Goal: Task Accomplishment & Management: Use online tool/utility

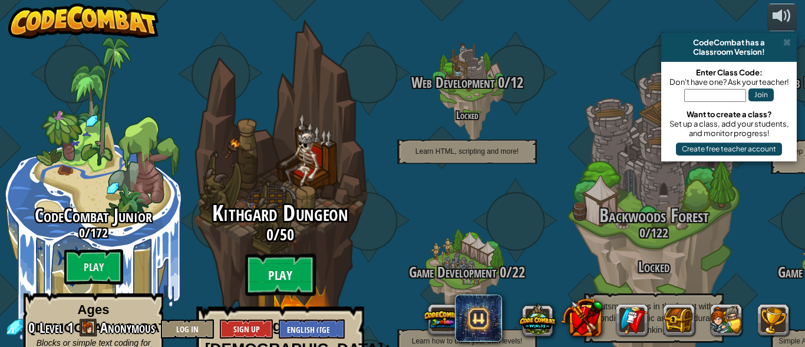
click at [309, 254] on btn "Play" at bounding box center [280, 275] width 71 height 42
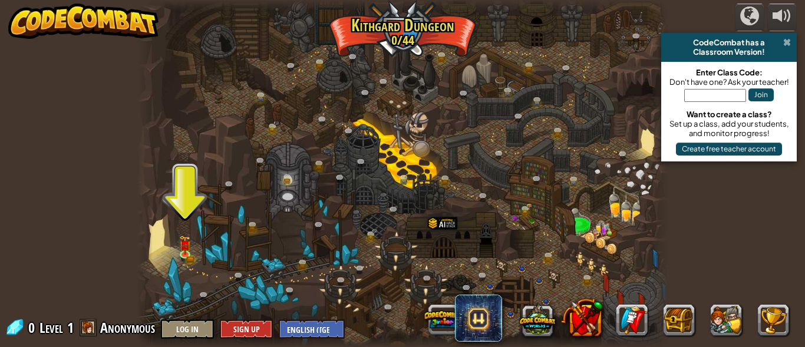
click at [789, 41] on span at bounding box center [787, 42] width 8 height 9
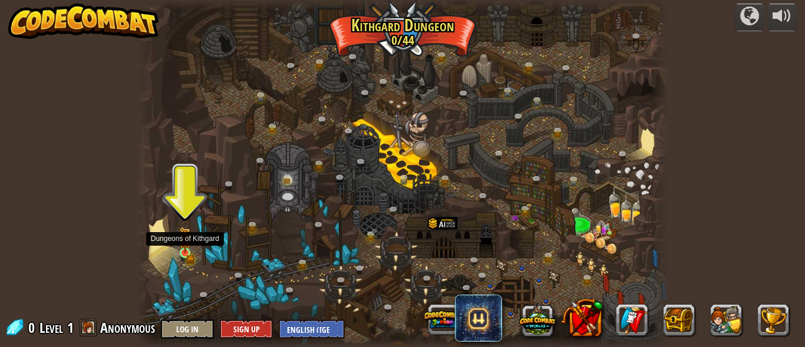
click at [181, 249] on img at bounding box center [185, 240] width 12 height 27
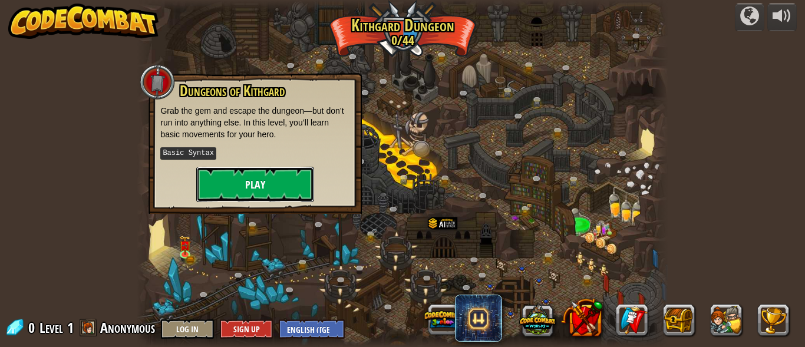
click at [301, 184] on button "Play" at bounding box center [255, 184] width 118 height 35
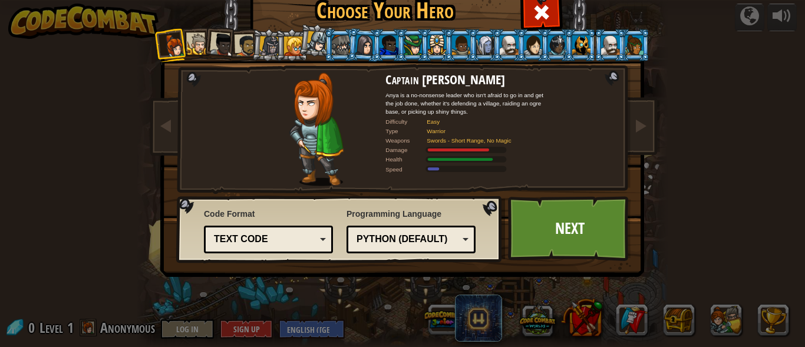
click at [203, 50] on li at bounding box center [220, 43] width 35 height 35
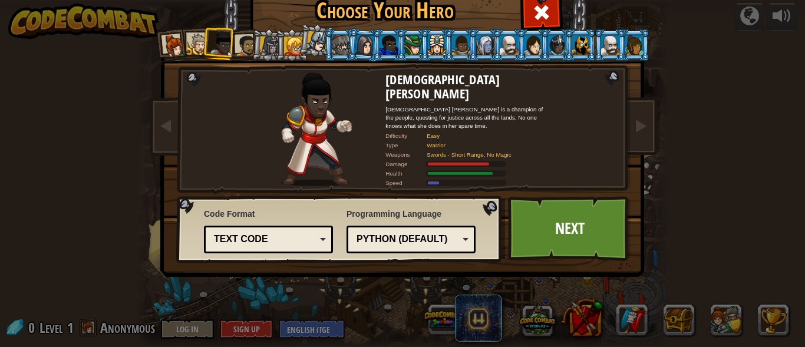
drag, startPoint x: 200, startPoint y: 50, endPoint x: 172, endPoint y: 41, distance: 30.4
click at [172, 41] on div at bounding box center [175, 46] width 24 height 24
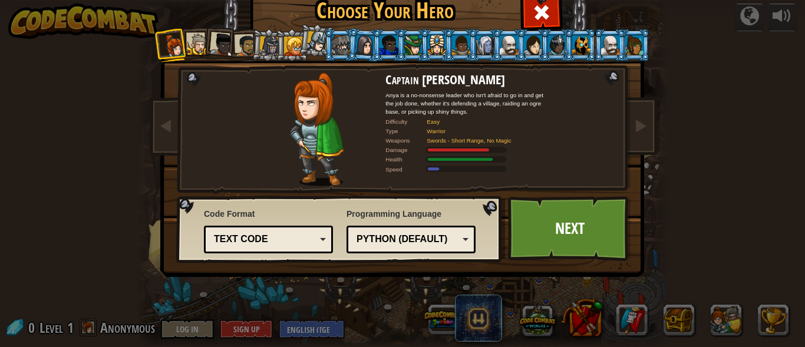
click at [269, 49] on div at bounding box center [269, 46] width 20 height 20
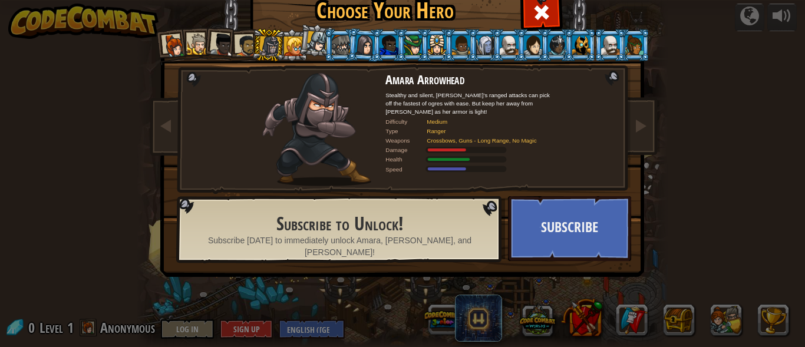
drag, startPoint x: 269, startPoint y: 49, endPoint x: 210, endPoint y: 88, distance: 71.0
click at [210, 88] on div "Captain [PERSON_NAME] Anya is a no-nonsense leader who isn't afraid to go in an…" at bounding box center [403, 151] width 442 height 257
click at [251, 39] on li at bounding box center [268, 45] width 34 height 34
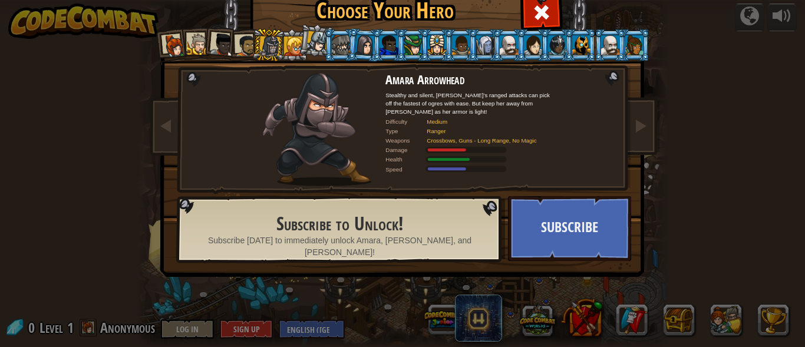
click at [246, 42] on div at bounding box center [246, 46] width 22 height 22
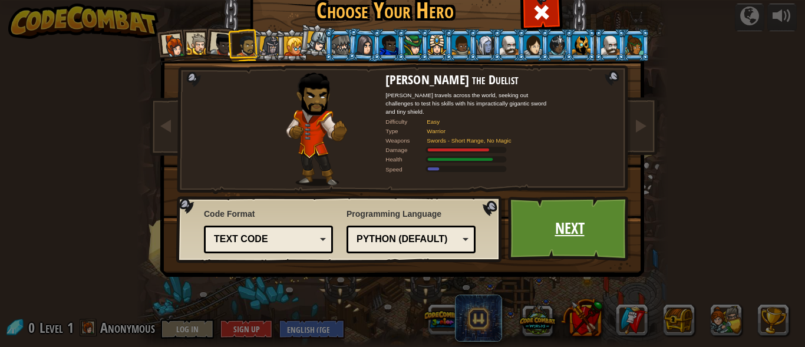
click at [535, 216] on link "Next" at bounding box center [569, 228] width 123 height 65
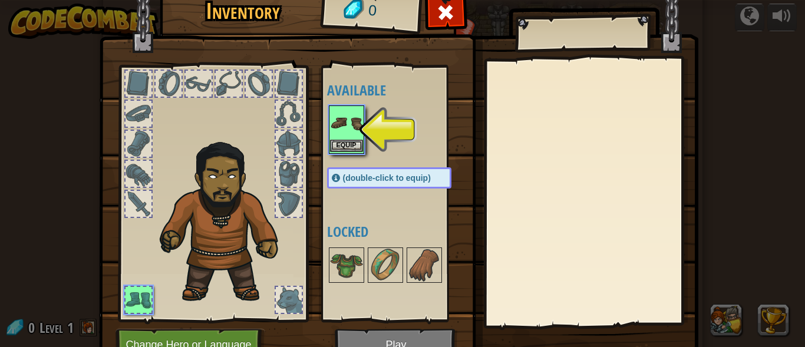
drag, startPoint x: 535, startPoint y: 216, endPoint x: 341, endPoint y: 133, distance: 211.0
click at [341, 133] on img at bounding box center [346, 123] width 33 height 33
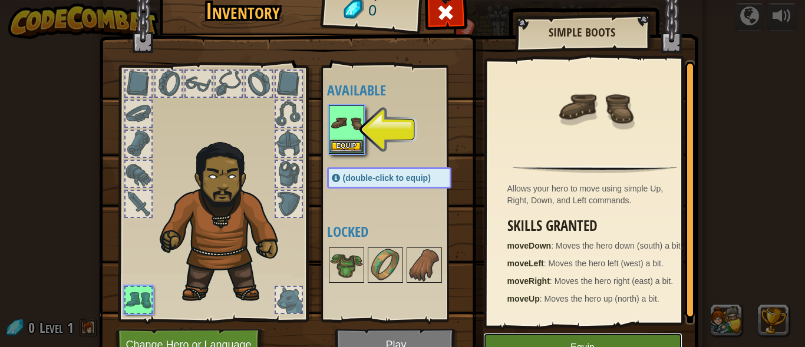
drag, startPoint x: 515, startPoint y: 340, endPoint x: 503, endPoint y: 338, distance: 11.9
click at [503, 338] on button "Equip" at bounding box center [582, 347] width 199 height 29
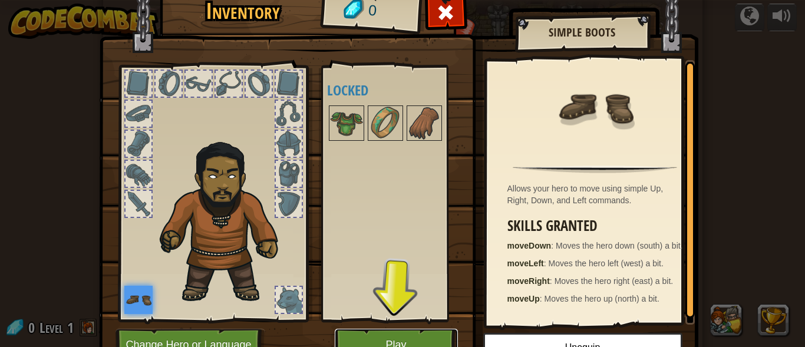
click at [414, 339] on button "Play" at bounding box center [396, 345] width 123 height 32
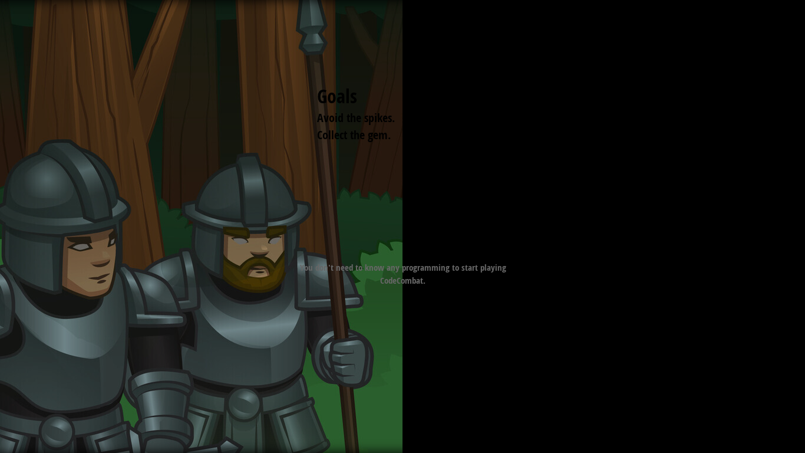
drag, startPoint x: 414, startPoint y: 339, endPoint x: 729, endPoint y: 241, distance: 329.3
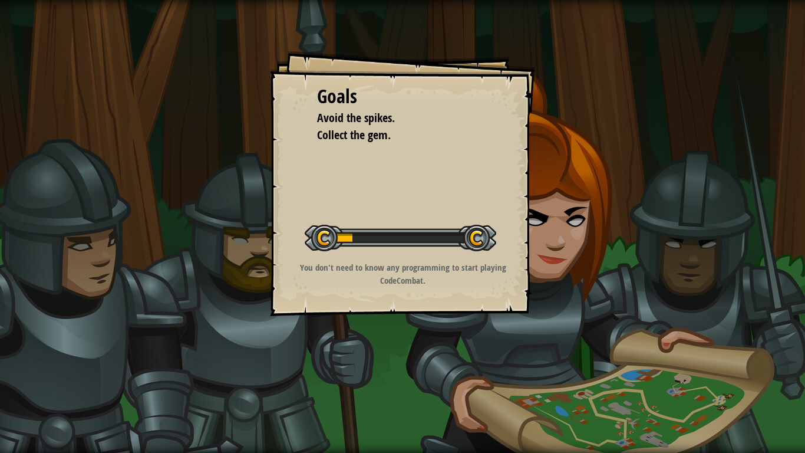
click at [729, 241] on div "Goals Avoid the spikes. Collect the gem. Start Level Error loading from server.…" at bounding box center [402, 226] width 805 height 453
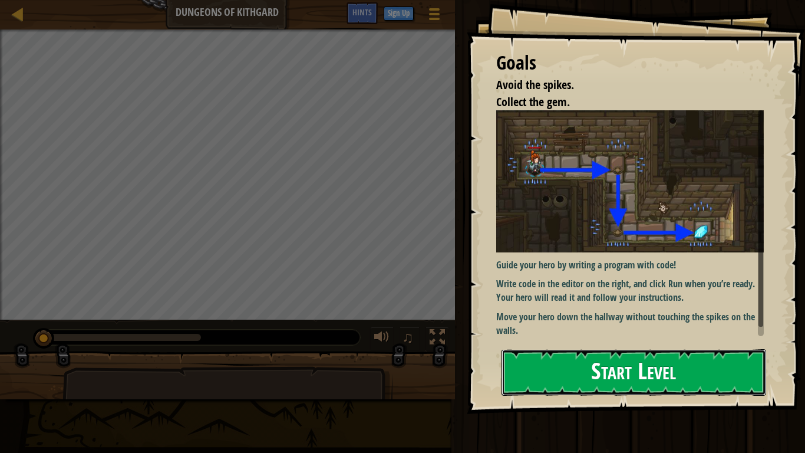
click at [721, 347] on button "Start Level" at bounding box center [634, 372] width 265 height 47
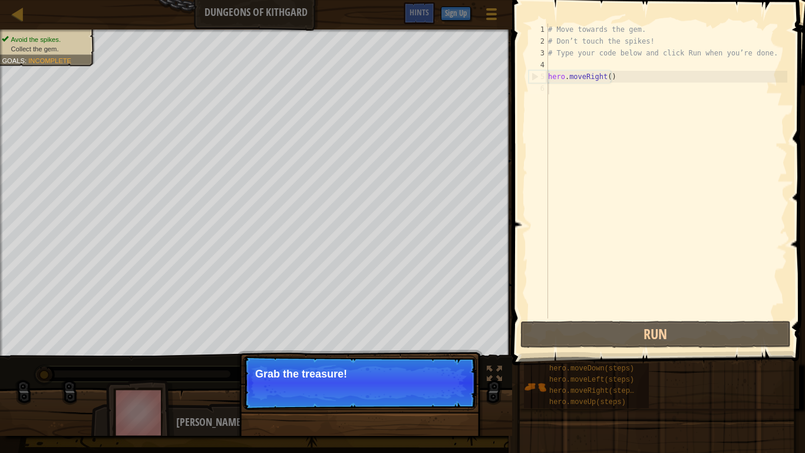
click at [360, 347] on div "Continue Grab the treasure!" at bounding box center [360, 442] width 246 height 175
click at [452, 347] on p "Continue Grab the treasure!" at bounding box center [360, 382] width 234 height 54
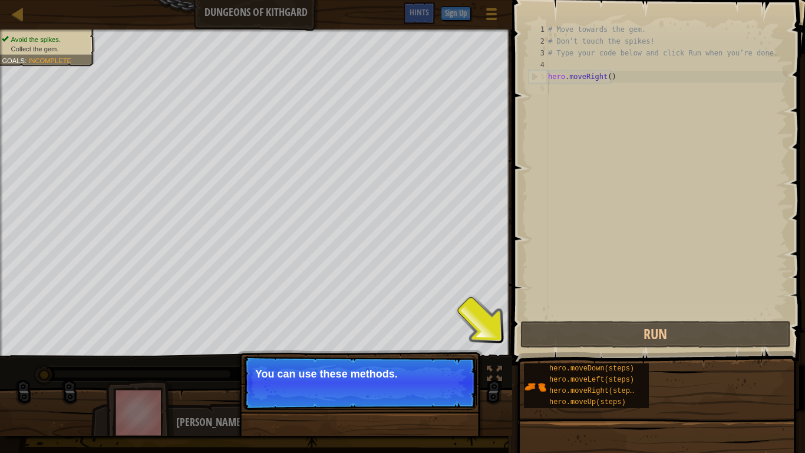
scroll to position [5, 0]
click at [549, 89] on div "# Move towards the gem. # Don’t touch the spikes! # Type your code below and cl…" at bounding box center [667, 183] width 242 height 318
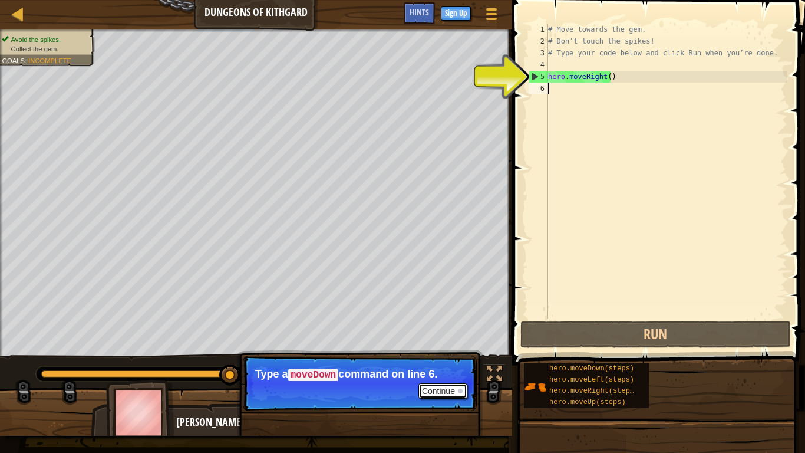
click at [430, 347] on button "Continue" at bounding box center [443, 390] width 49 height 15
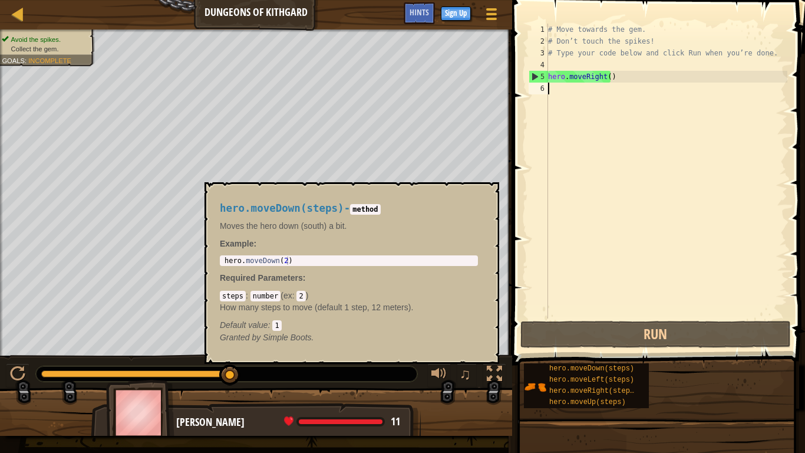
click at [573, 347] on div "hero.moveDown(steps) hero.moveLeft(steps) hero.moveRight(steps) hero.moveUp(ste…" at bounding box center [661, 386] width 274 height 46
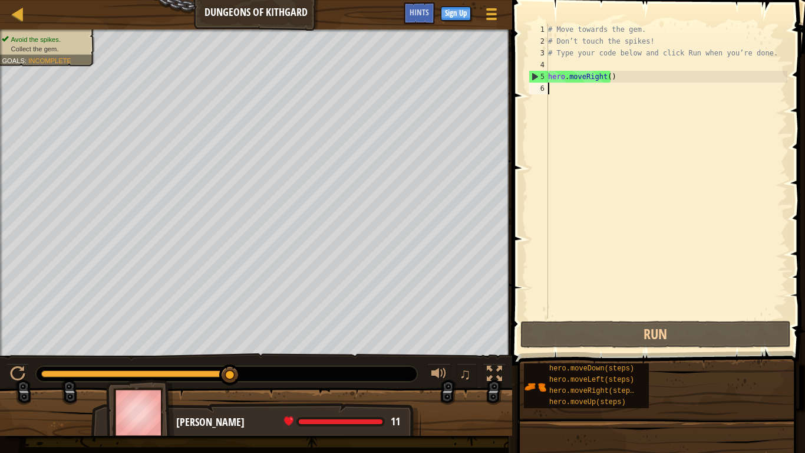
click at [573, 347] on div "hero.moveDown(steps) hero.moveLeft(steps) hero.moveRight(steps) hero.moveUp(ste…" at bounding box center [661, 386] width 274 height 46
drag, startPoint x: 561, startPoint y: 121, endPoint x: 550, endPoint y: 93, distance: 30.4
click at [551, 91] on div "1 2 3 4 5 6 # Move towards the gem. # Don’t touch the spikes! # Type your code …" at bounding box center [657, 206] width 297 height 400
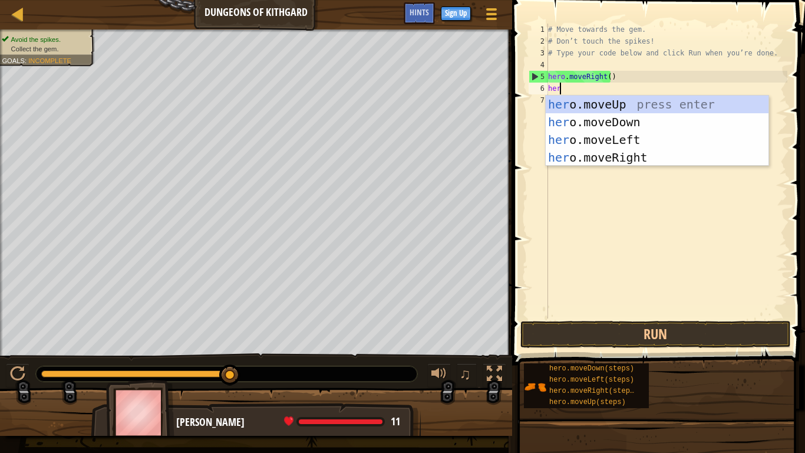
type textarea "hero"
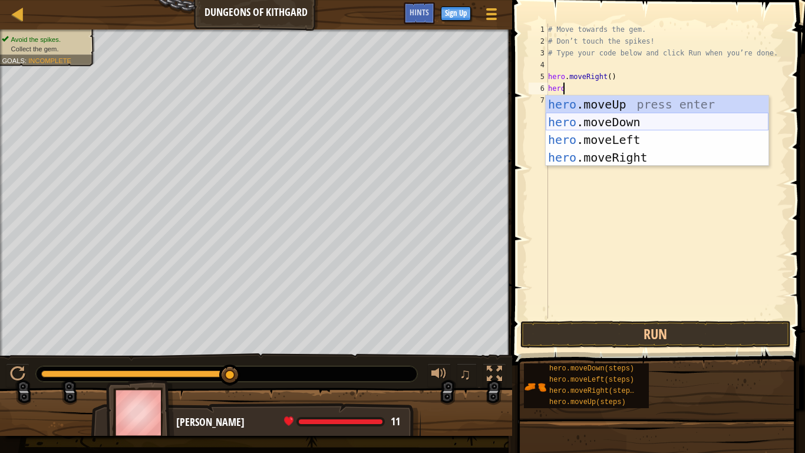
click at [554, 113] on div "hero .moveUp press enter hero .moveDown press enter hero .moveLeft press enter …" at bounding box center [657, 149] width 223 height 106
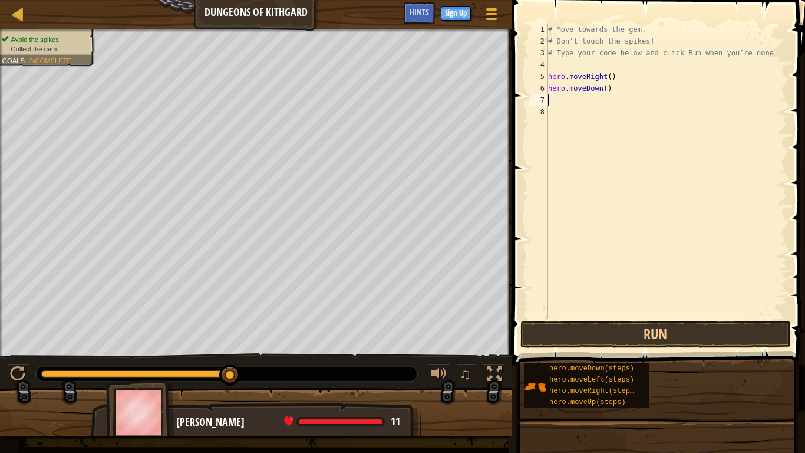
scroll to position [5, 0]
click at [604, 327] on button "Run" at bounding box center [656, 334] width 271 height 27
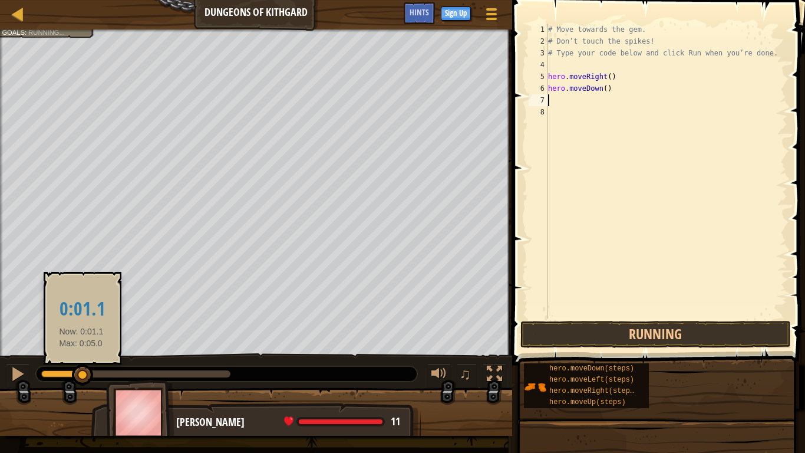
click at [81, 347] on div at bounding box center [135, 373] width 189 height 7
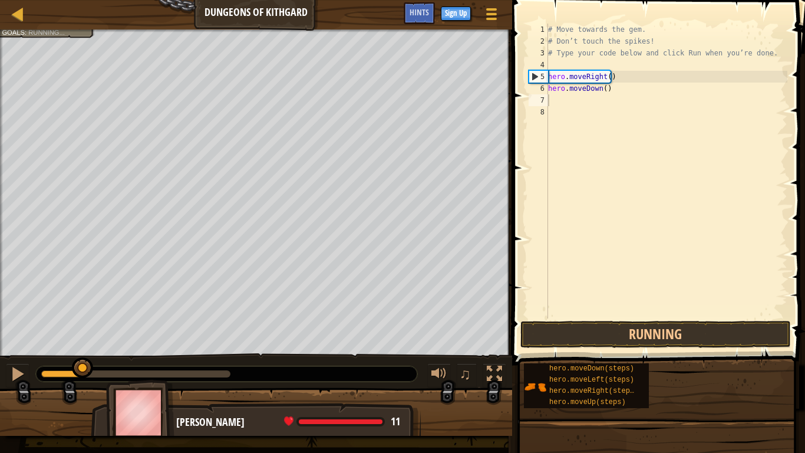
click at [39, 347] on div at bounding box center [226, 373] width 381 height 15
click at [133, 347] on div at bounding box center [135, 373] width 189 height 7
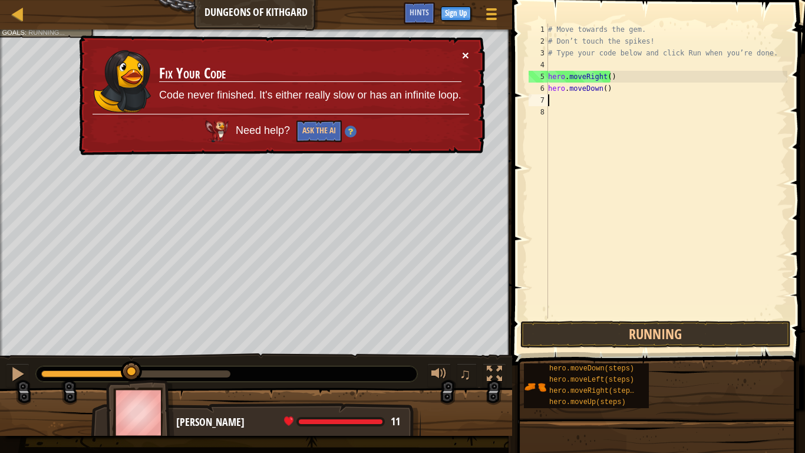
click at [462, 55] on button "×" at bounding box center [465, 55] width 7 height 12
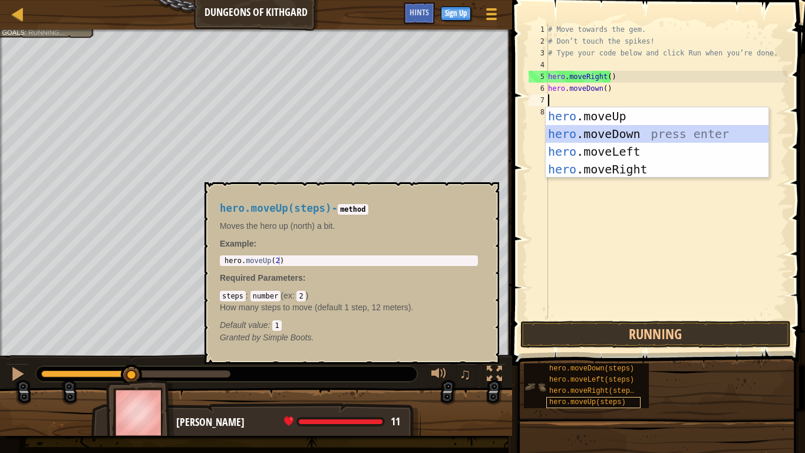
type textarea "h"
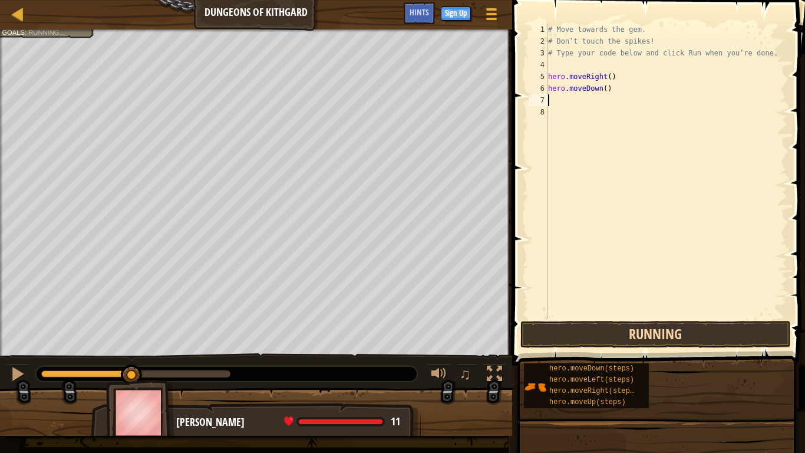
type textarea "he"
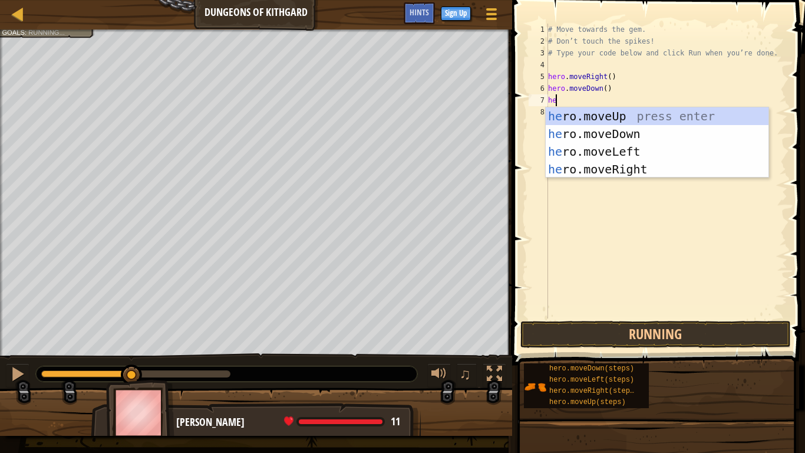
click at [638, 166] on div "he ro.moveUp press enter he ro.moveDown press enter he ro.moveLeft press enter …" at bounding box center [657, 160] width 223 height 106
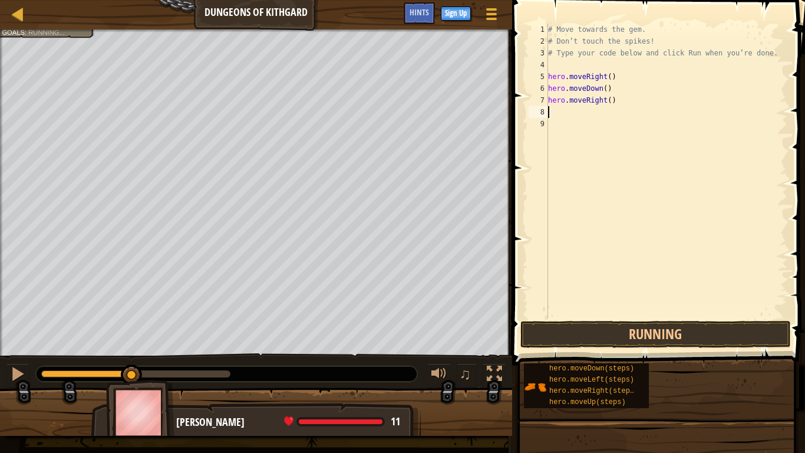
click at [167, 347] on div at bounding box center [135, 373] width 189 height 7
click at [142, 347] on div at bounding box center [131, 374] width 21 height 21
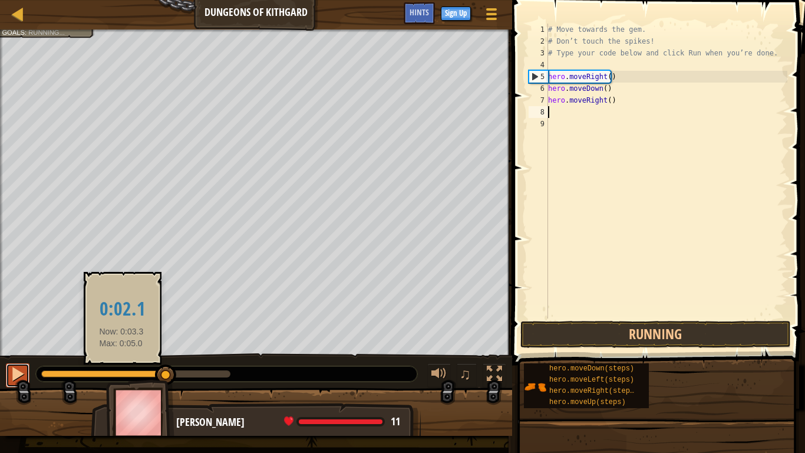
click at [17, 347] on div at bounding box center [17, 373] width 15 height 15
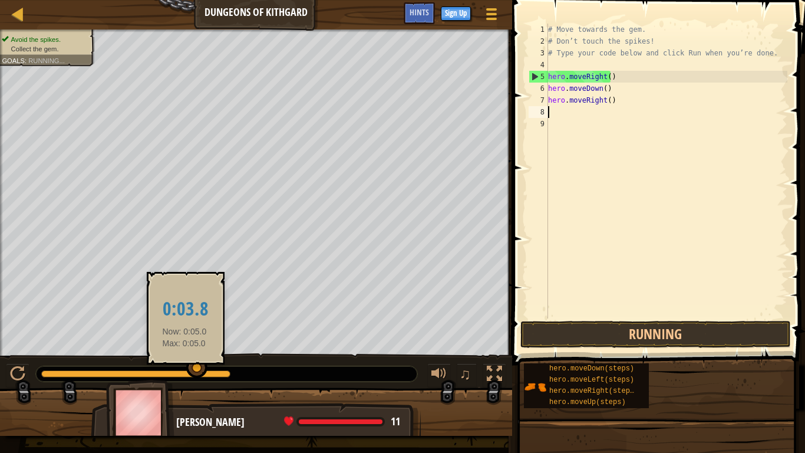
click at [187, 347] on div at bounding box center [196, 367] width 21 height 21
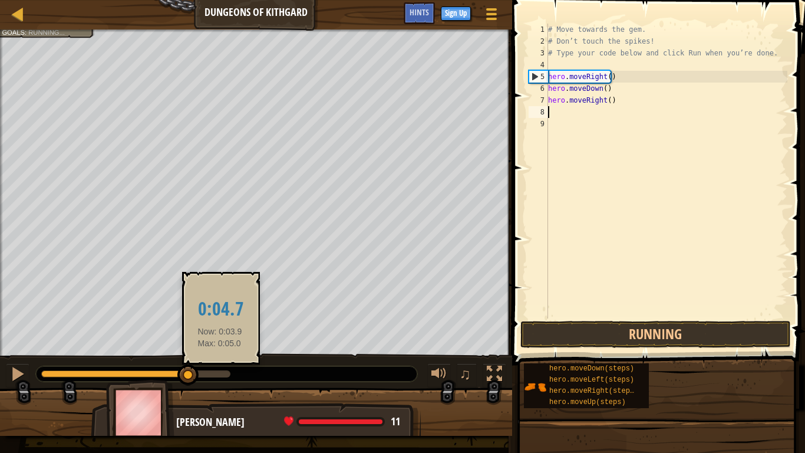
drag, startPoint x: 220, startPoint y: 372, endPoint x: 228, endPoint y: 375, distance: 8.2
click at [259, 347] on div at bounding box center [256, 416] width 512 height 59
click at [228, 347] on div at bounding box center [135, 373] width 189 height 7
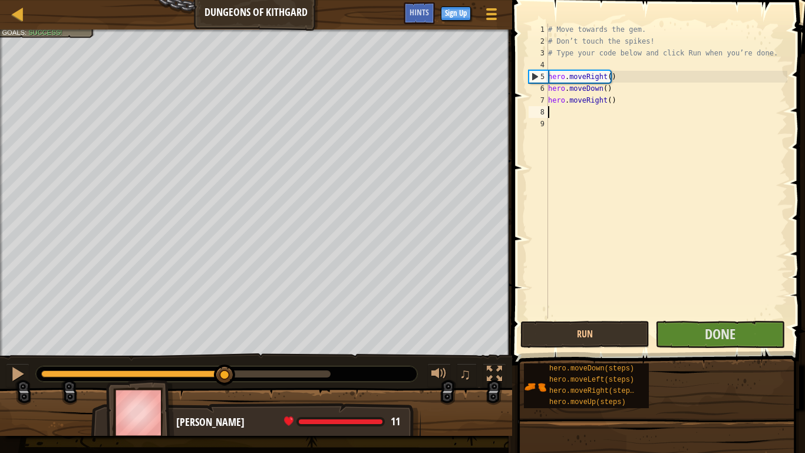
click at [554, 110] on div "# Move towards the gem. # Don’t touch the spikes! # Type your code below and cl…" at bounding box center [667, 183] width 242 height 318
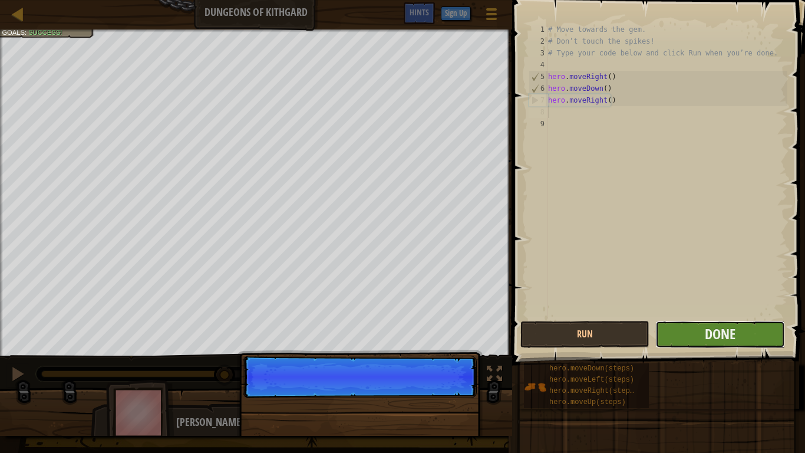
click at [678, 340] on button "Done" at bounding box center [720, 334] width 129 height 27
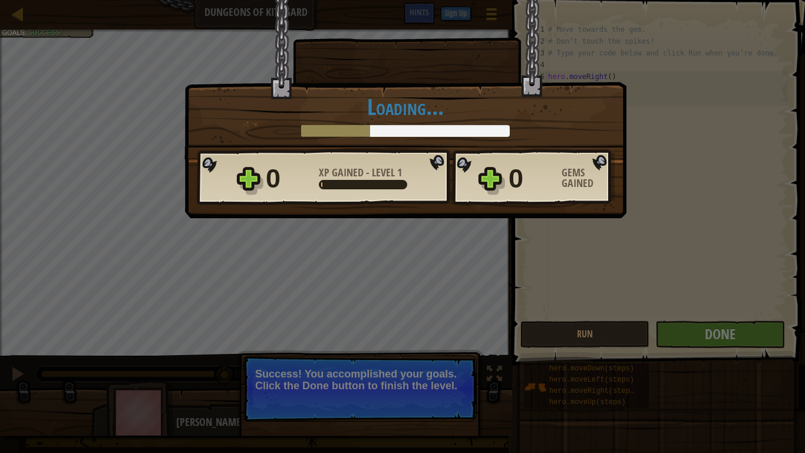
click at [348, 347] on div "× Well done, hero. You’re building the strength to escape [PERSON_NAME]. How fu…" at bounding box center [402, 226] width 805 height 453
click at [685, 343] on div "× Well done, hero. You’re building the strength to escape [PERSON_NAME]. How fu…" at bounding box center [402, 226] width 805 height 453
click at [195, 146] on div "× Well done, hero. You’re building the strength to escape [PERSON_NAME]. How fu…" at bounding box center [406, 79] width 442 height 160
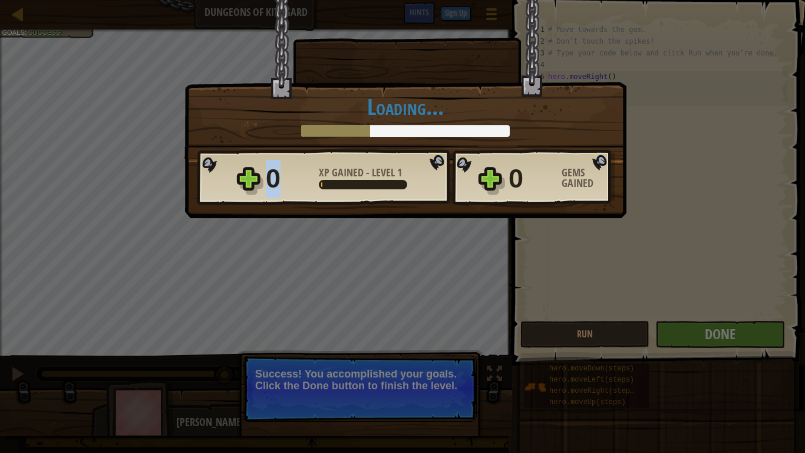
click at [308, 64] on div at bounding box center [407, 39] width 223 height 79
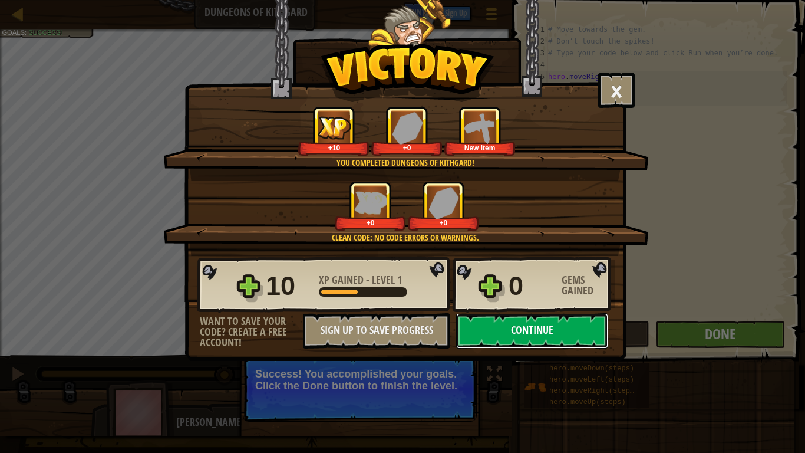
click at [515, 321] on button "Continue" at bounding box center [532, 330] width 152 height 35
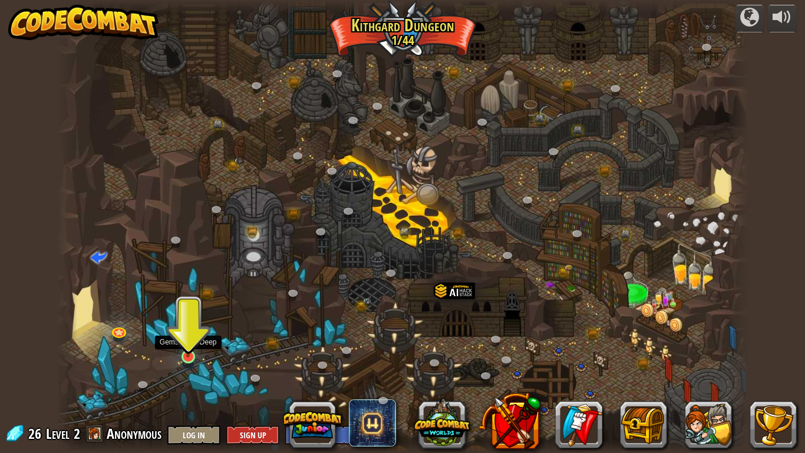
click at [191, 347] on img at bounding box center [188, 337] width 18 height 40
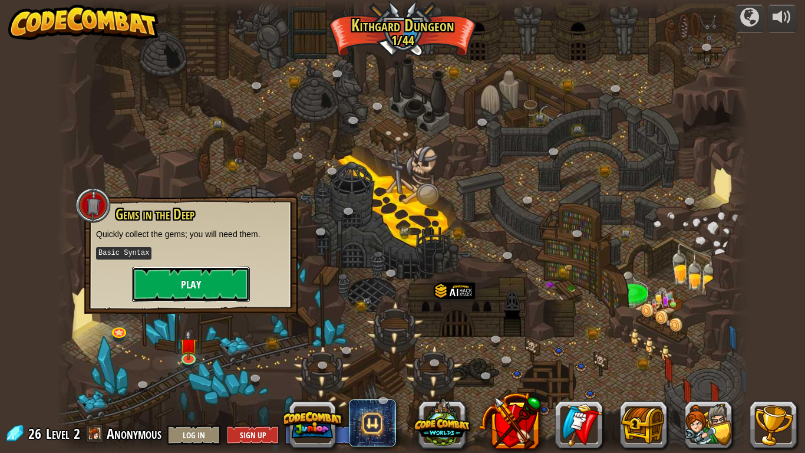
click at [204, 283] on button "Play" at bounding box center [191, 283] width 118 height 35
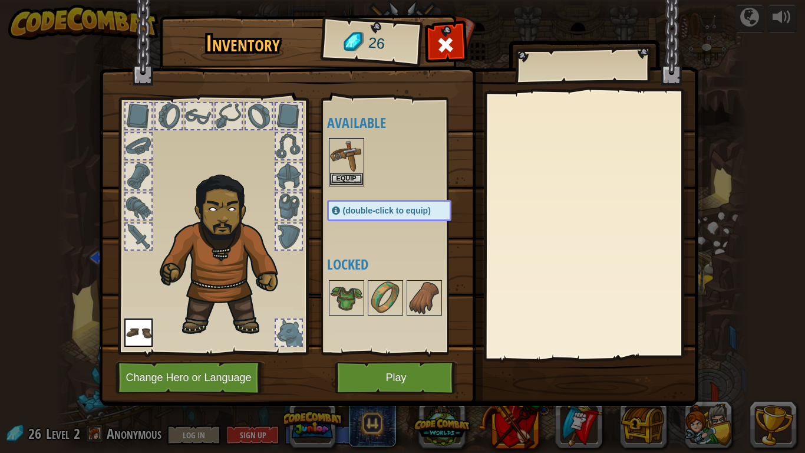
drag, startPoint x: 204, startPoint y: 283, endPoint x: 37, endPoint y: 207, distance: 183.9
click at [37, 207] on div "Inventory 26 Available Equip Equip (double-click to equip) Locked Equip Unequip…" at bounding box center [402, 226] width 805 height 453
click at [357, 347] on button "Play" at bounding box center [396, 377] width 123 height 32
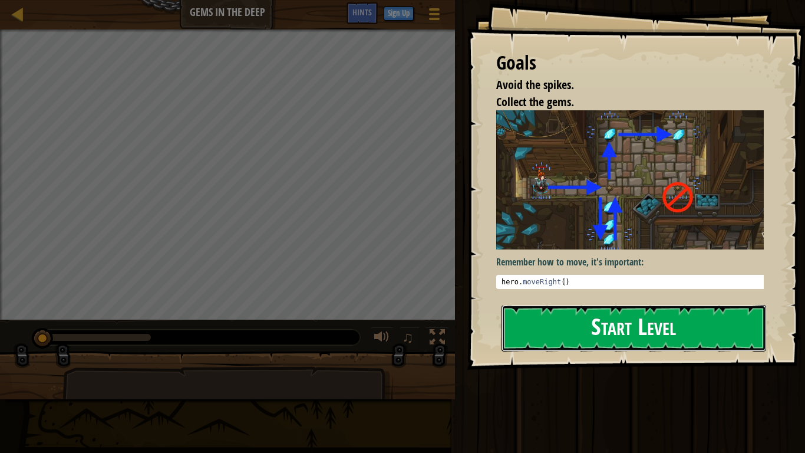
click at [624, 333] on button "Start Level" at bounding box center [634, 328] width 265 height 47
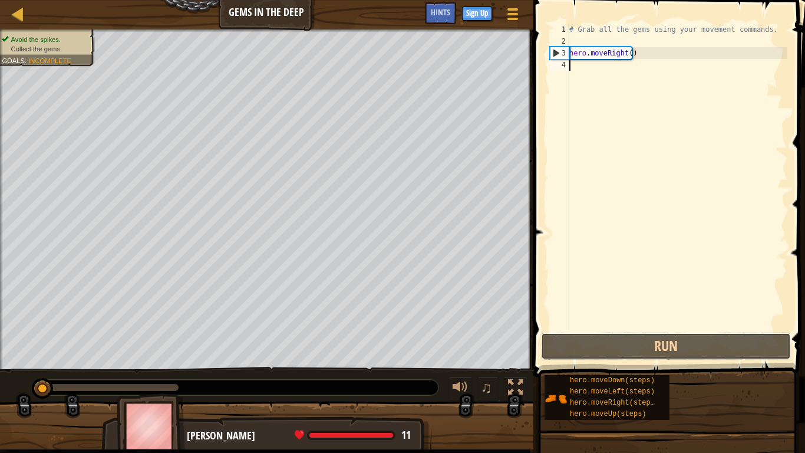
click at [585, 346] on button "Run" at bounding box center [666, 346] width 250 height 27
click at [572, 66] on div "# Grab all the gems using your movement commands. hero . moveRight ( )" at bounding box center [677, 189] width 220 height 330
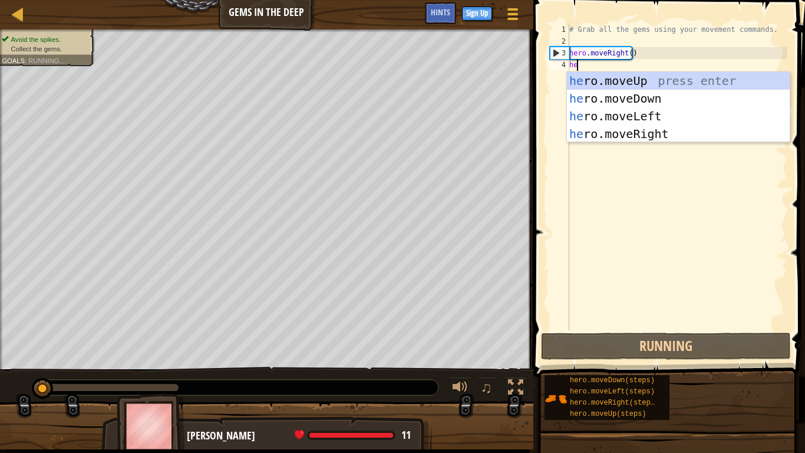
type textarea "her"
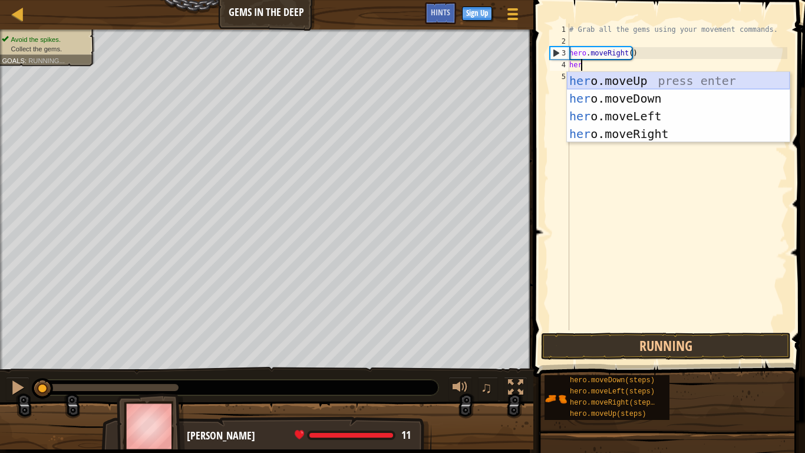
scroll to position [5, 0]
click at [598, 135] on div "her o.moveUp press enter her o.moveDown press enter her o.moveLeft press enter …" at bounding box center [678, 125] width 223 height 106
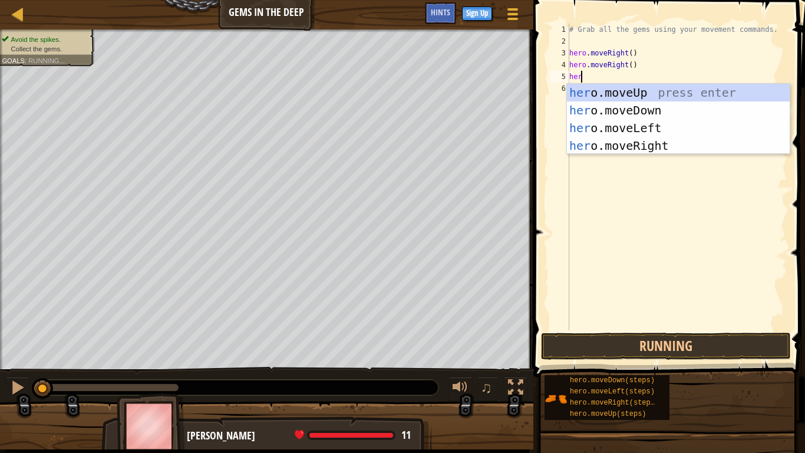
type textarea "hero"
click at [632, 95] on div "hero .moveUp press enter hero .moveDown press enter hero .moveLeft press enter …" at bounding box center [678, 137] width 223 height 106
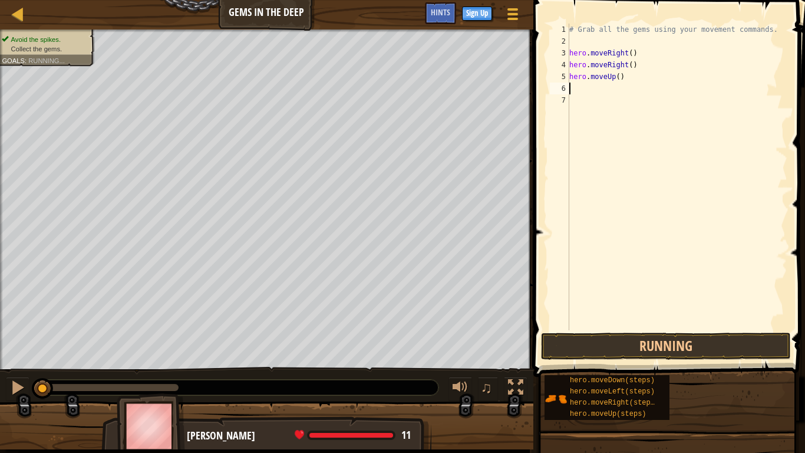
scroll to position [5, 0]
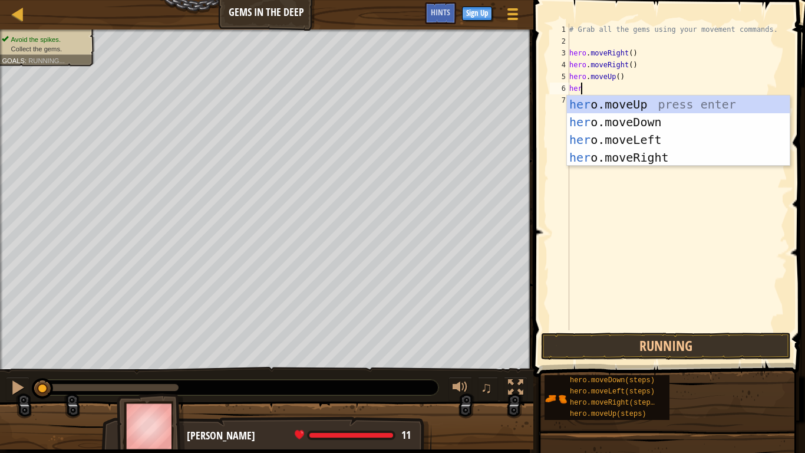
type textarea "hero"
click at [633, 137] on div "hero .moveUp press enter hero .moveDown press enter hero .moveLeft press enter …" at bounding box center [678, 149] width 223 height 106
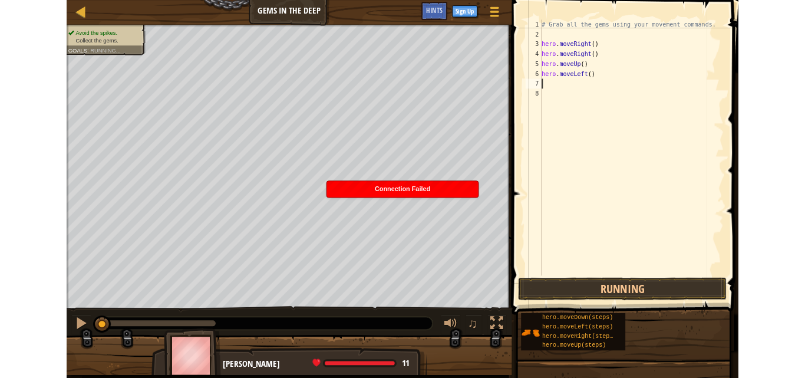
scroll to position [5, 0]
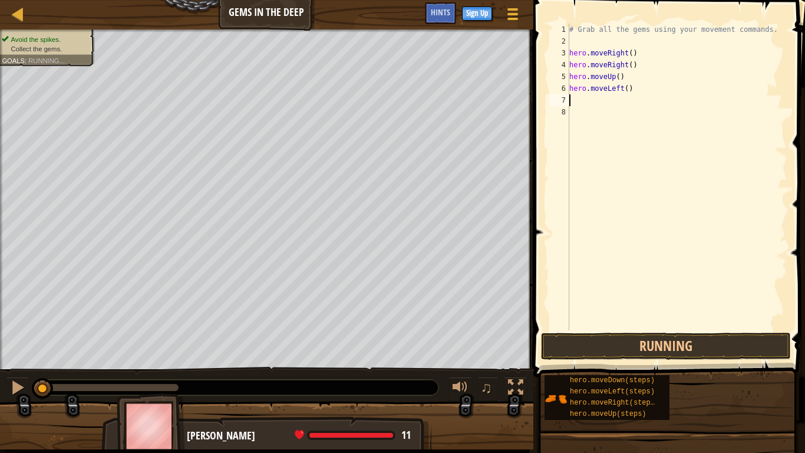
click at [75, 347] on div at bounding box center [109, 387] width 137 height 7
click at [24, 347] on div at bounding box center [17, 387] width 15 height 15
click at [0, 0] on div at bounding box center [0, 0] width 0 height 0
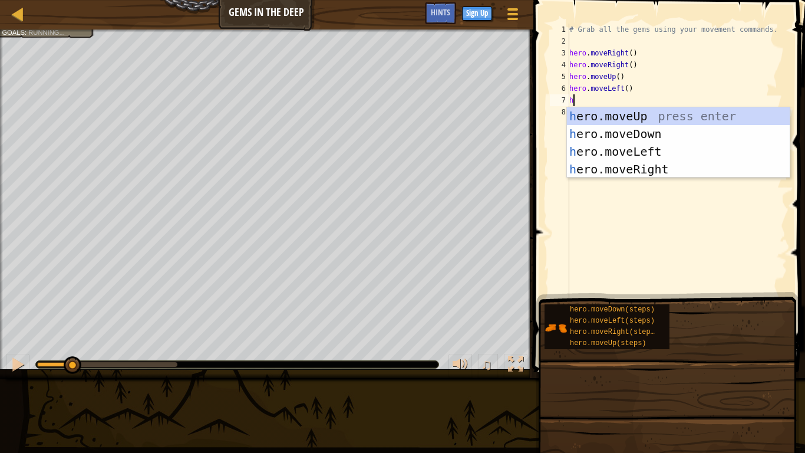
click at [608, 50] on div "# Grab all the gems using your movement commands. hero . moveRight ( ) hero . m…" at bounding box center [677, 189] width 220 height 330
click at [574, 106] on textarea "hro" at bounding box center [573, 106] width 1 height 1
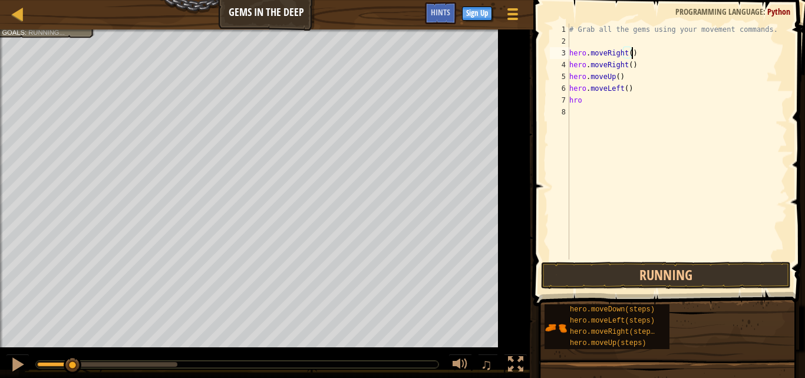
click at [586, 103] on div "# Grab all the gems using your movement commands. hero . moveRight ( ) hero . m…" at bounding box center [677, 153] width 220 height 259
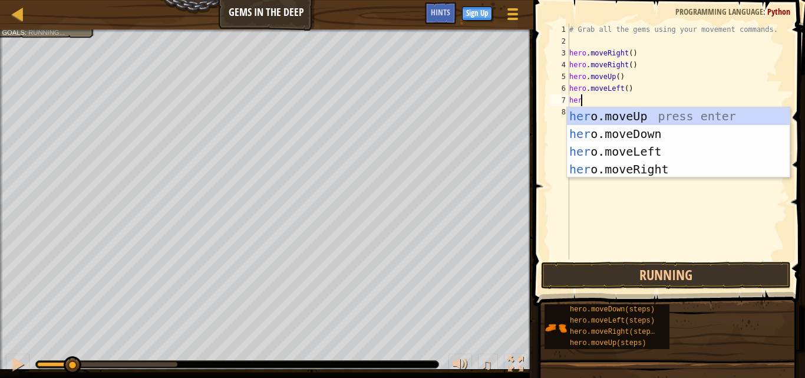
type textarea "hero"
click at [627, 137] on div "hero .moveUp press enter hero .moveDown press enter hero .moveLeft press enter …" at bounding box center [678, 160] width 223 height 106
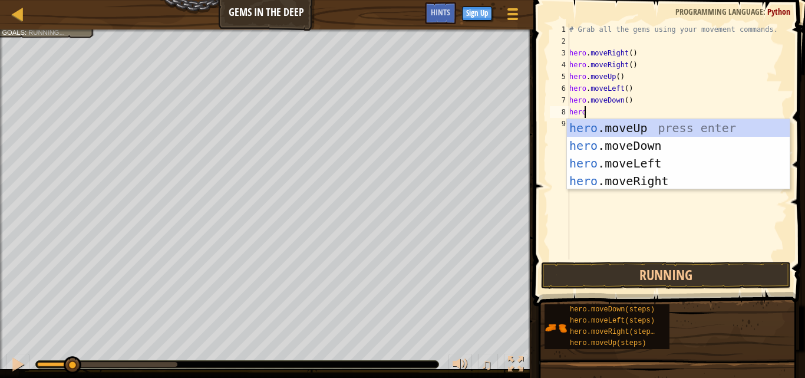
click at [96, 347] on div at bounding box center [107, 364] width 140 height 5
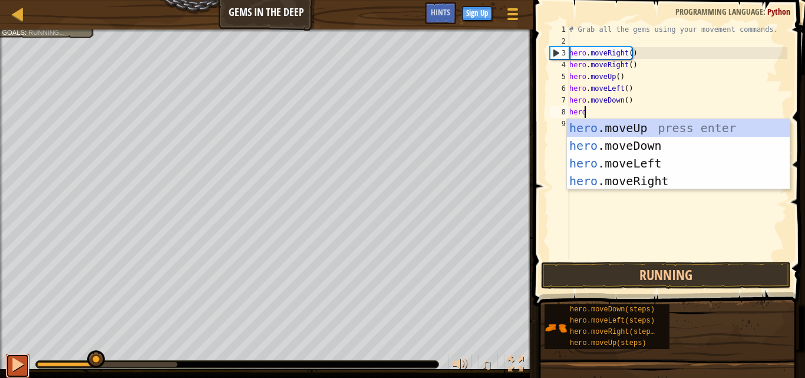
click at [18, 347] on div at bounding box center [17, 364] width 15 height 15
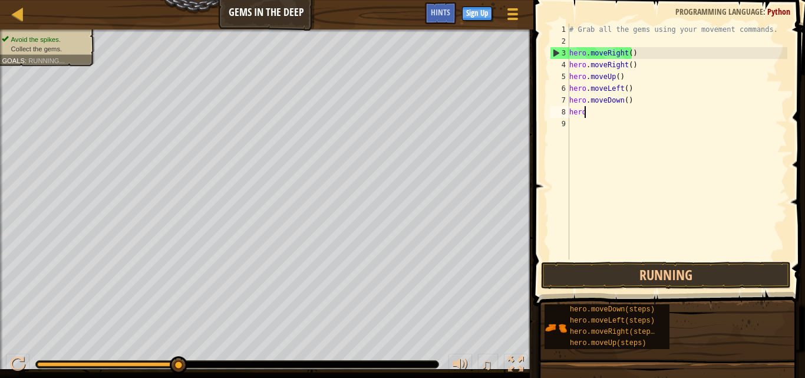
click at [115, 347] on div at bounding box center [237, 364] width 404 height 8
click at [194, 347] on div at bounding box center [237, 364] width 404 height 8
click at [247, 347] on div "♫" at bounding box center [267, 361] width 534 height 35
drag, startPoint x: 180, startPoint y: 367, endPoint x: 215, endPoint y: 367, distance: 34.8
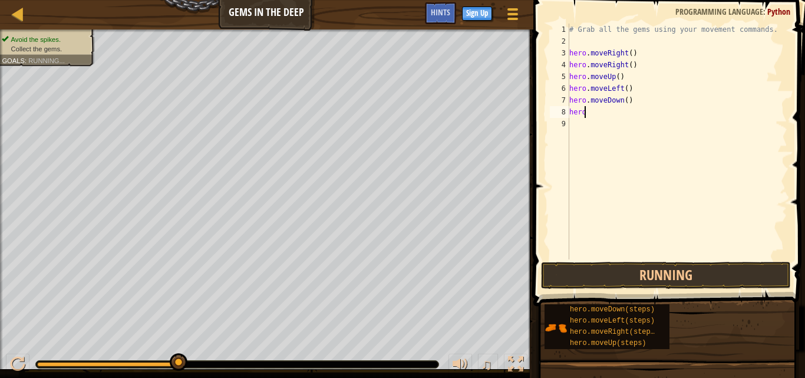
click at [222, 347] on div at bounding box center [237, 364] width 403 height 7
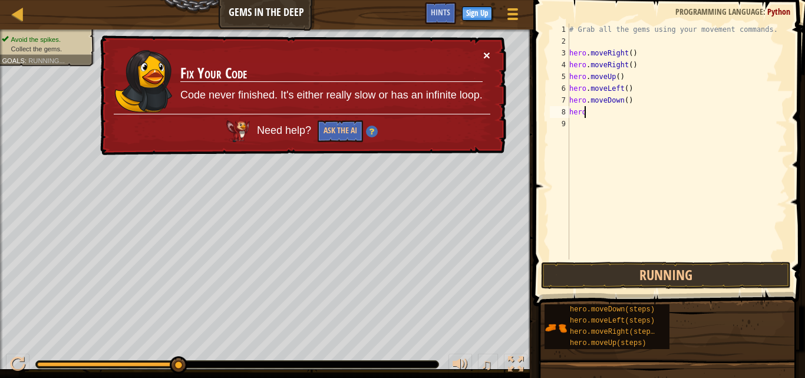
click at [489, 57] on button "×" at bounding box center [486, 55] width 7 height 12
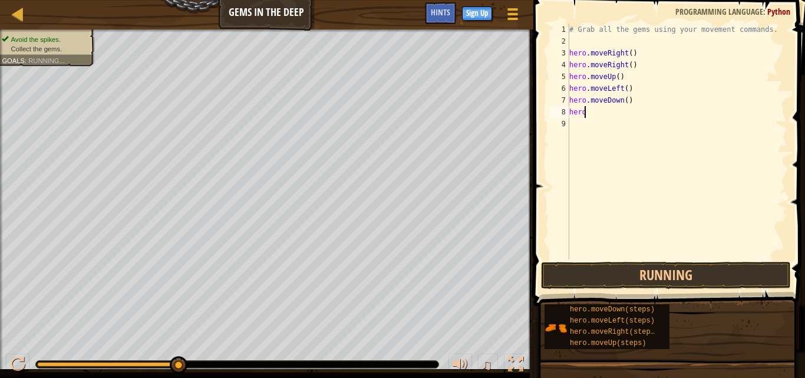
type textarea "hero."
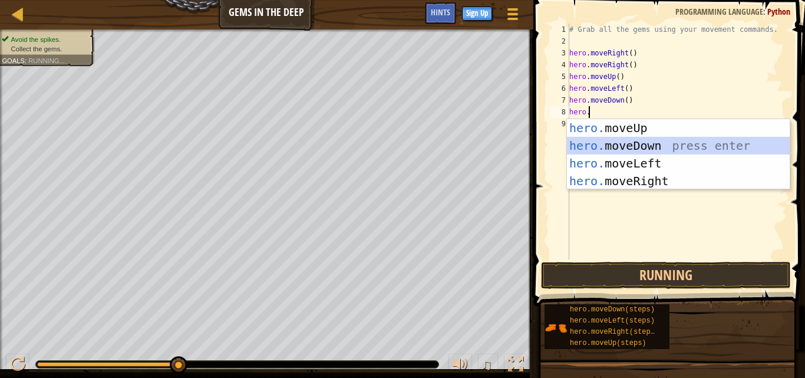
click at [610, 142] on div "hero. moveUp press enter hero. moveDown press enter hero. moveLeft press enter …" at bounding box center [678, 172] width 223 height 106
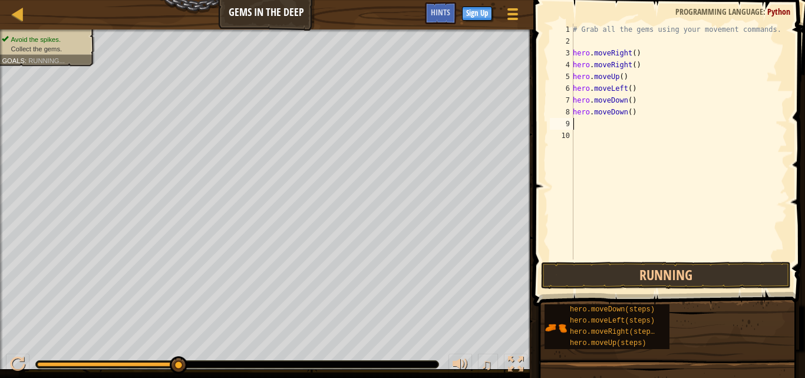
scroll to position [5, 0]
click at [566, 276] on button "Running" at bounding box center [666, 275] width 250 height 27
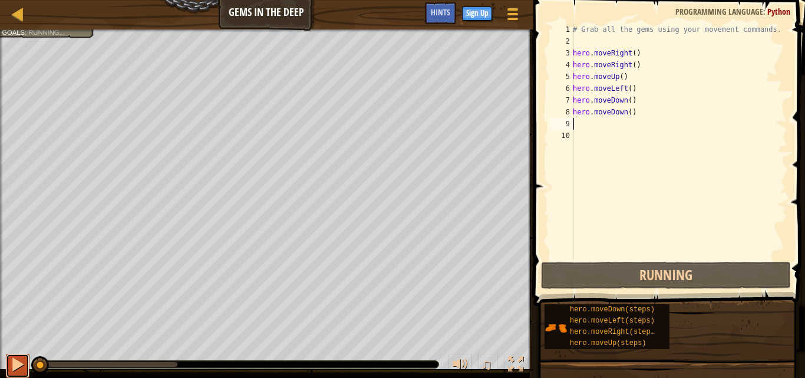
click at [16, 347] on div at bounding box center [17, 364] width 15 height 15
click at [0, 0] on div at bounding box center [0, 0] width 0 height 0
click at [88, 347] on div at bounding box center [237, 364] width 403 height 7
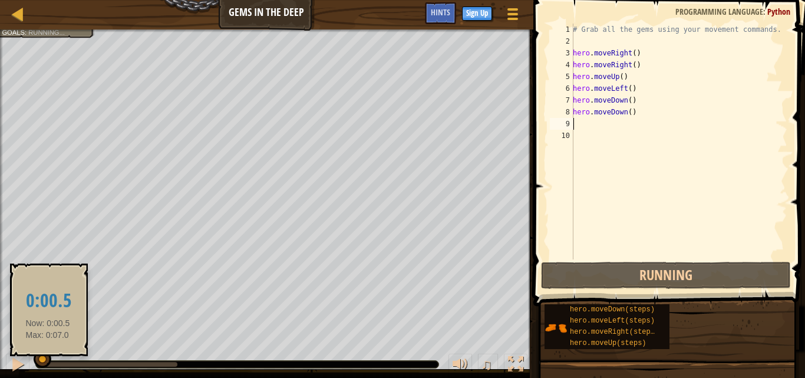
drag, startPoint x: 48, startPoint y: 361, endPoint x: 89, endPoint y: 359, distance: 41.3
click at [57, 347] on div at bounding box center [237, 364] width 403 height 7
click at [73, 347] on div at bounding box center [237, 364] width 403 height 7
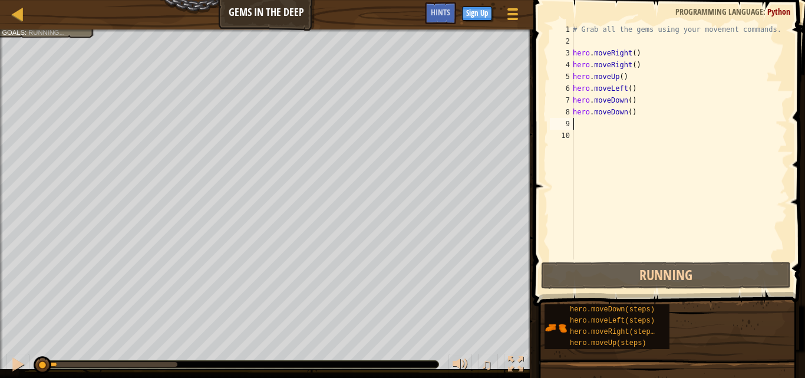
click at [91, 347] on div at bounding box center [107, 364] width 140 height 5
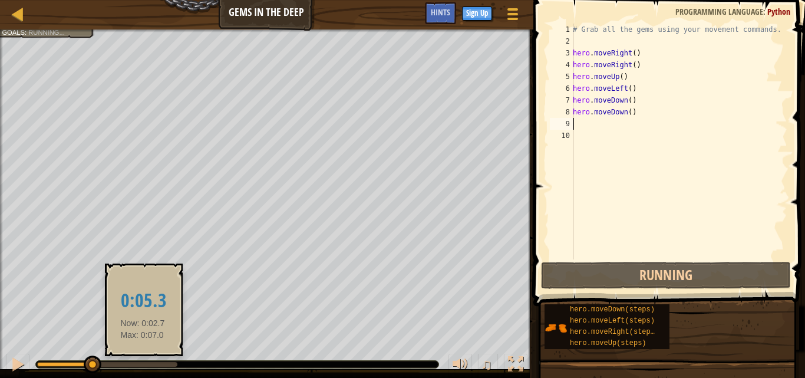
click at [110, 347] on div at bounding box center [237, 364] width 403 height 7
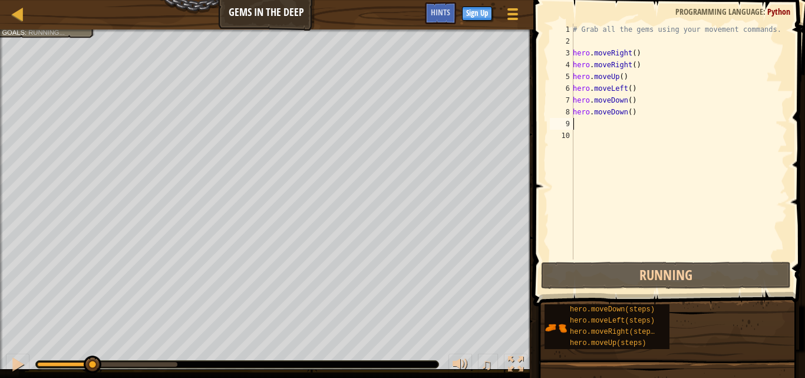
click at [120, 347] on div at bounding box center [107, 364] width 140 height 5
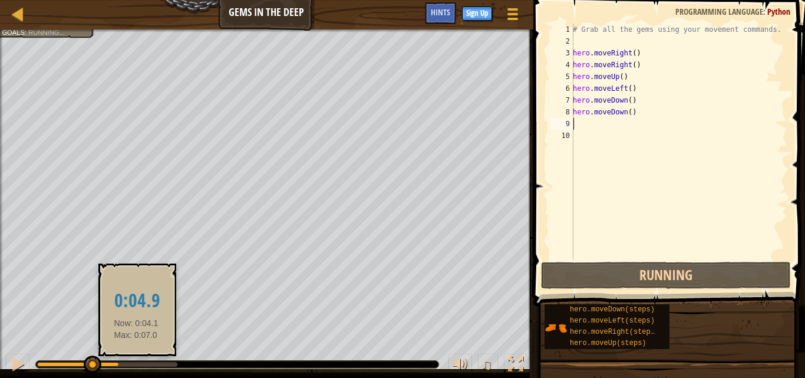
click at [142, 347] on div at bounding box center [107, 364] width 140 height 5
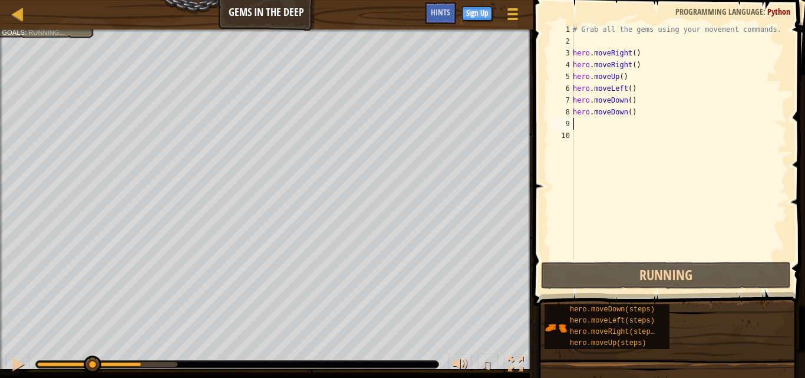
click at [170, 347] on div at bounding box center [107, 364] width 140 height 5
click at [200, 347] on div "♫" at bounding box center [267, 361] width 534 height 35
click at [200, 347] on div at bounding box center [237, 364] width 403 height 7
click at [94, 347] on div at bounding box center [93, 364] width 18 height 18
click at [96, 347] on div at bounding box center [93, 364] width 18 height 18
